Goal: Transaction & Acquisition: Book appointment/travel/reservation

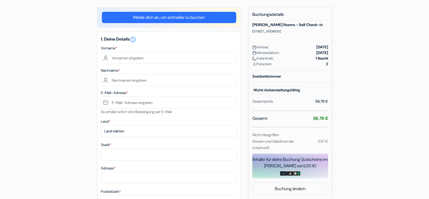
scroll to position [40, 0]
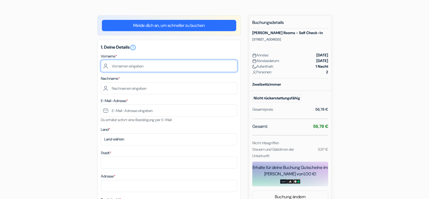
click at [178, 65] on input "text" at bounding box center [169, 66] width 136 height 12
type input "Heide"
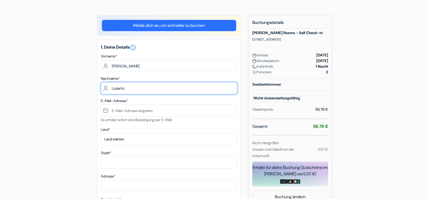
type input "Lüderitz"
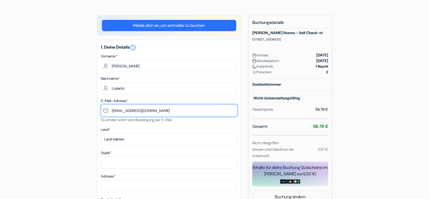
type input "[EMAIL_ADDRESS][DOMAIN_NAME]"
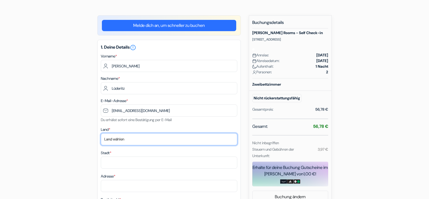
click at [101, 133] on select "Land wählen Abchasien Afghanistan Albanien Algerien Amerikanisch-Samoa Andorra …" at bounding box center [169, 139] width 136 height 12
select select "de"
click option "Deutschland" at bounding box center [0, 0] width 0 height 0
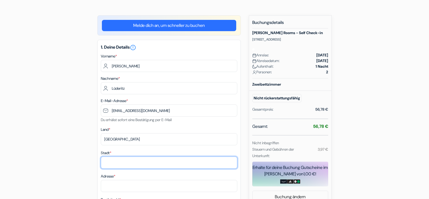
click at [134, 163] on input "Stadt *" at bounding box center [169, 162] width 136 height 12
type input "Erkner"
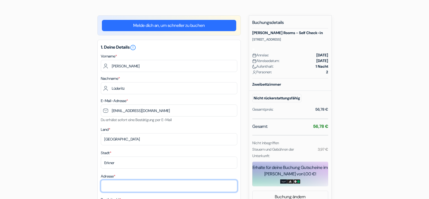
type input "Hirschsprung 17 17"
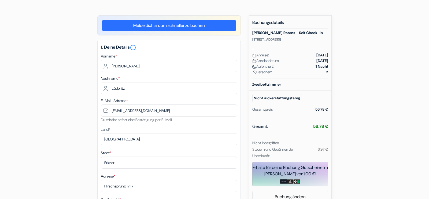
type input "15537"
type input "01745170989"
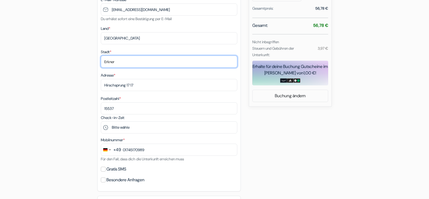
scroll to position [140, 0]
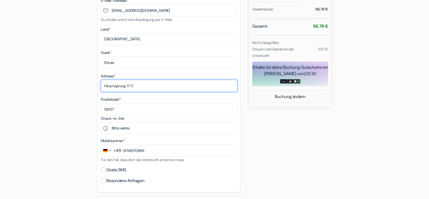
click at [157, 86] on input "Hirschsprung 17 17" at bounding box center [169, 86] width 136 height 12
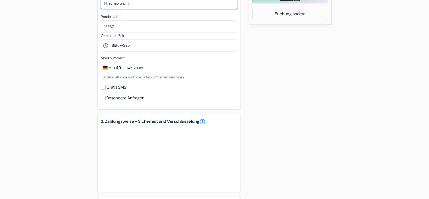
scroll to position [223, 0]
type input "Hirschsprung 17"
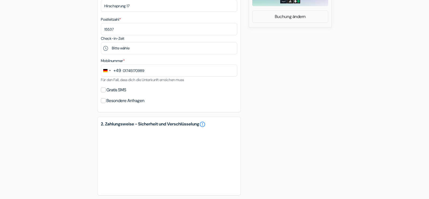
scroll to position [218, 0]
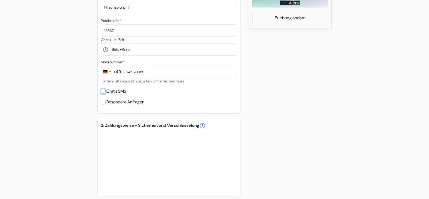
click at [103, 91] on input "Gratis SMS" at bounding box center [103, 91] width 5 height 5
checkbox input "true"
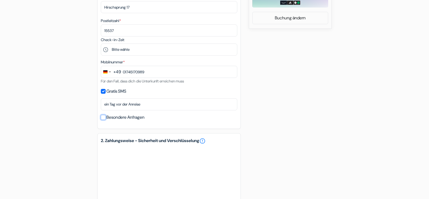
click at [103, 119] on input "Besondere Anfragen" at bounding box center [103, 117] width 5 height 5
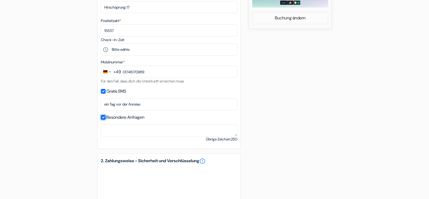
click at [103, 117] on input "Besondere Anfragen" at bounding box center [103, 117] width 5 height 5
checkbox input "false"
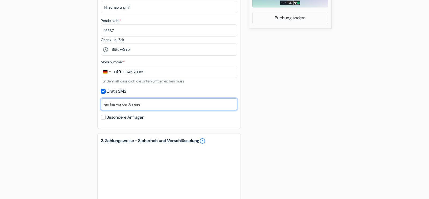
click at [101, 98] on select "Nein, danke Jetzt senden Ankunftstag ein Tag vor der Anreise zwei Tage vor der …" at bounding box center [169, 104] width 136 height 12
select select "3"
click option "drei Tage vor der Anreise" at bounding box center [0, 0] width 0 height 0
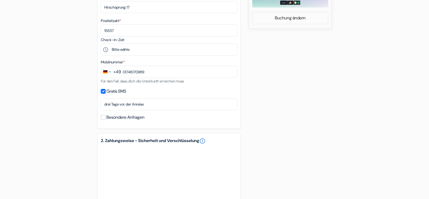
click at [312, 105] on div "add_box Herdegen Rooms - Self Check-in Bahnhofstr. 5, Passau, Deutschland Detai…" at bounding box center [215, 63] width 354 height 453
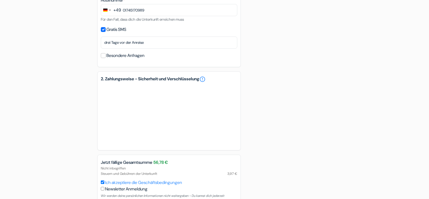
scroll to position [281, 0]
click at [320, 82] on div "add_box Herdegen Rooms - Self Check-in Bahnhofstr. 5, Passau, Deutschland Detai…" at bounding box center [215, 0] width 354 height 453
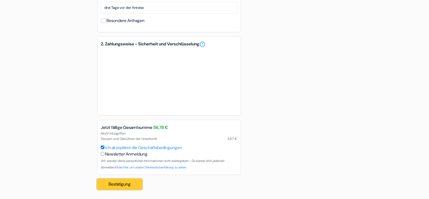
click at [116, 183] on button "Bestätigung Loading..." at bounding box center [119, 184] width 44 height 10
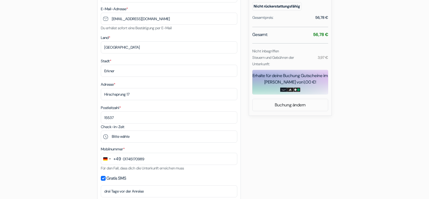
scroll to position [135, 0]
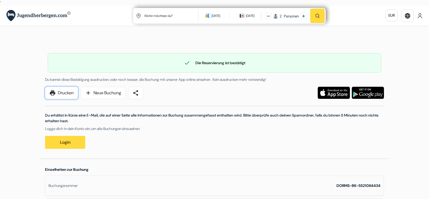
click at [61, 92] on link "print Drucken" at bounding box center [61, 93] width 33 height 12
